Goal: Information Seeking & Learning: Learn about a topic

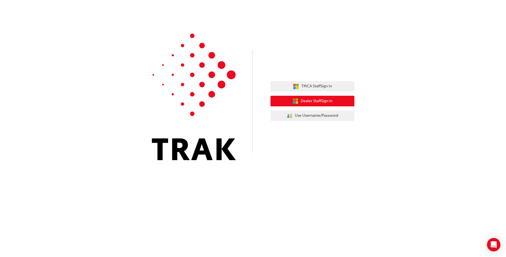
click at [314, 102] on span "Dealer Staff Sign In" at bounding box center [317, 101] width 32 height 6
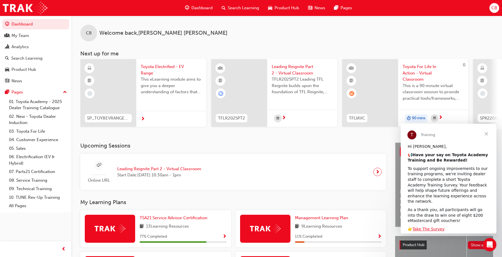
click at [248, 10] on span "Search Learning" at bounding box center [243, 8] width 31 height 6
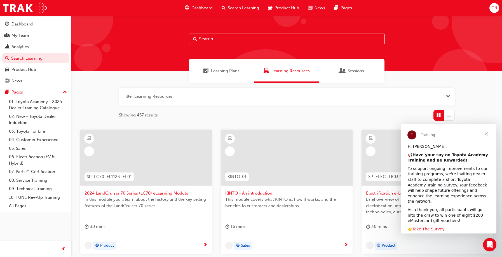
click at [231, 36] on input "text" at bounding box center [287, 39] width 196 height 11
type input "tsa21"
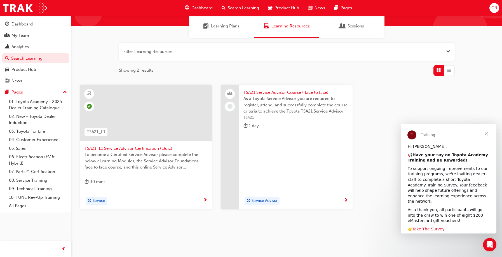
scroll to position [51, 0]
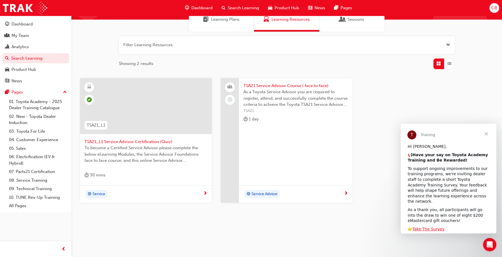
click at [269, 194] on span "Service Advisor" at bounding box center [265, 194] width 26 height 6
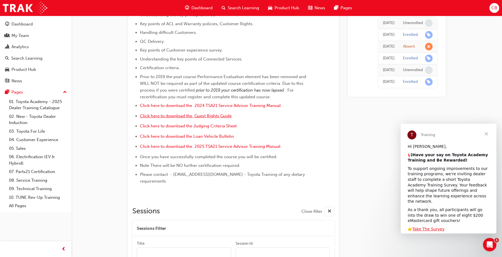
scroll to position [28, 0]
